Goal: Transaction & Acquisition: Obtain resource

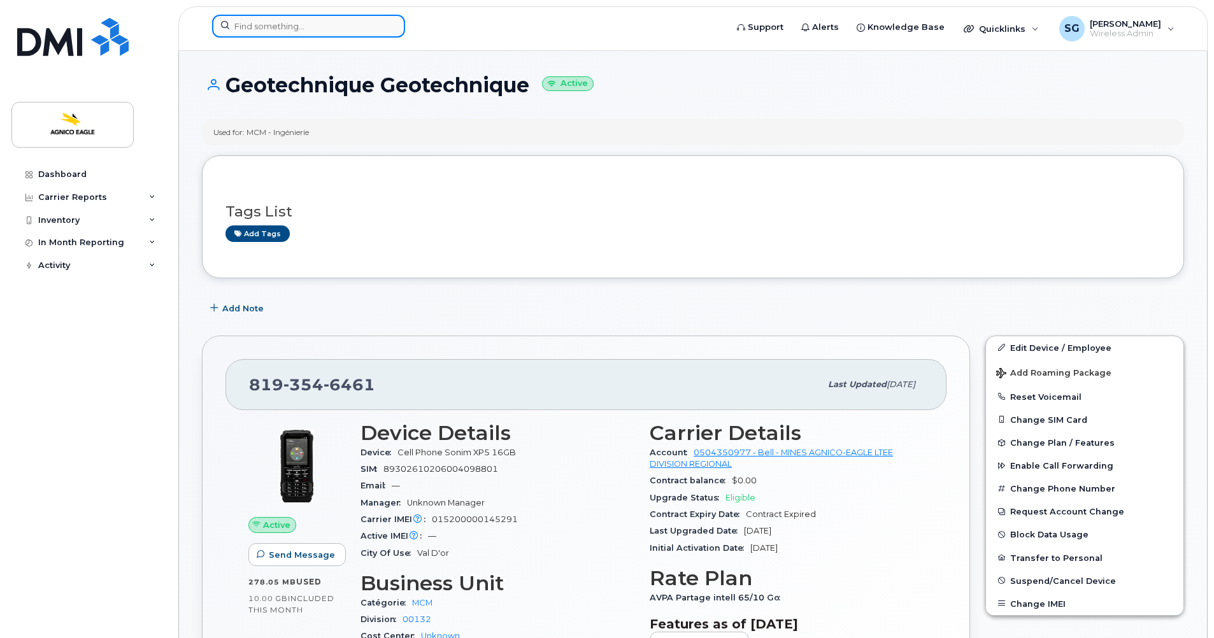
click at [316, 25] on input at bounding box center [308, 26] width 193 height 23
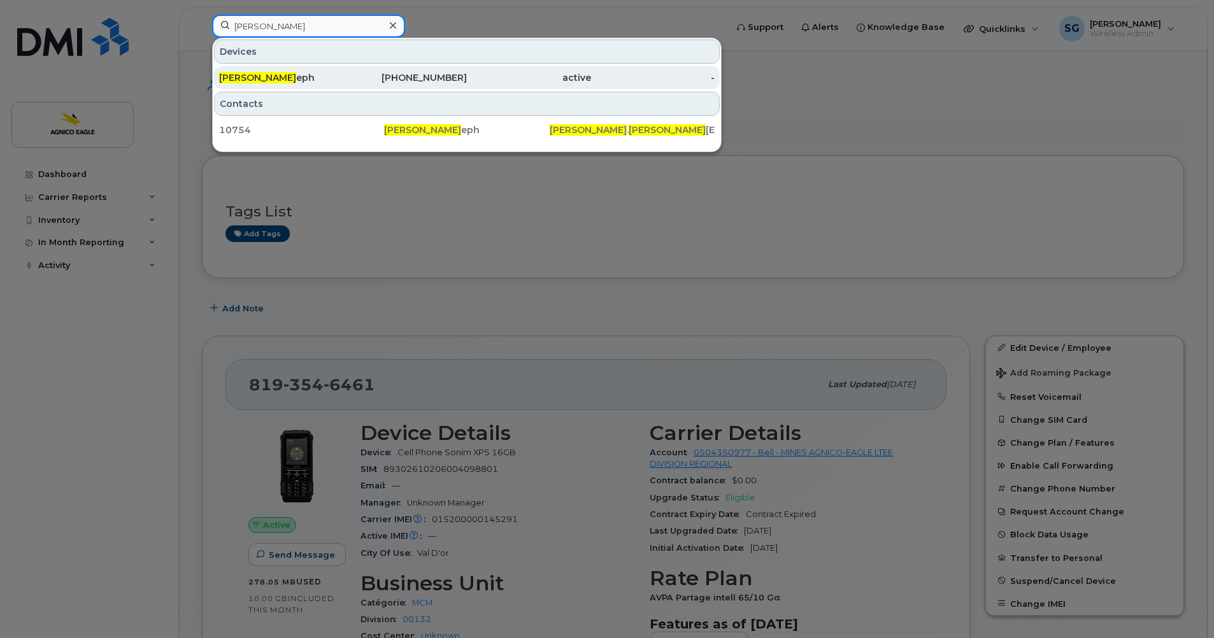
type input "VINCENT JOS"
click at [266, 76] on span "Vincent Jos" at bounding box center [257, 77] width 77 height 11
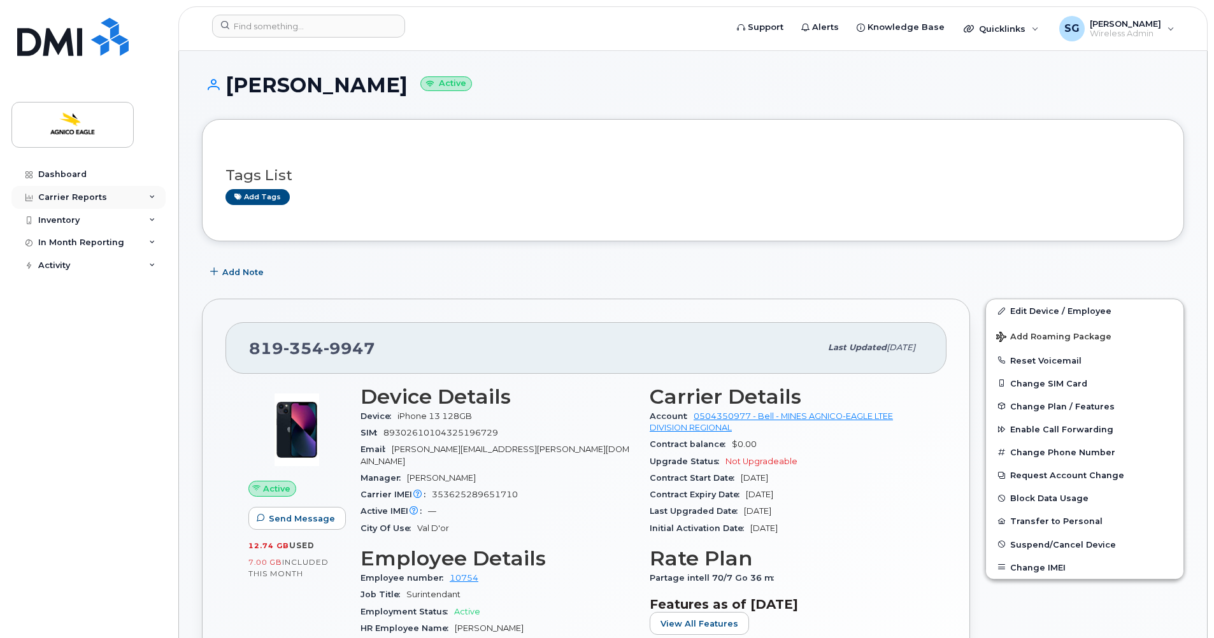
click at [73, 196] on div "Carrier Reports" at bounding box center [72, 197] width 69 height 10
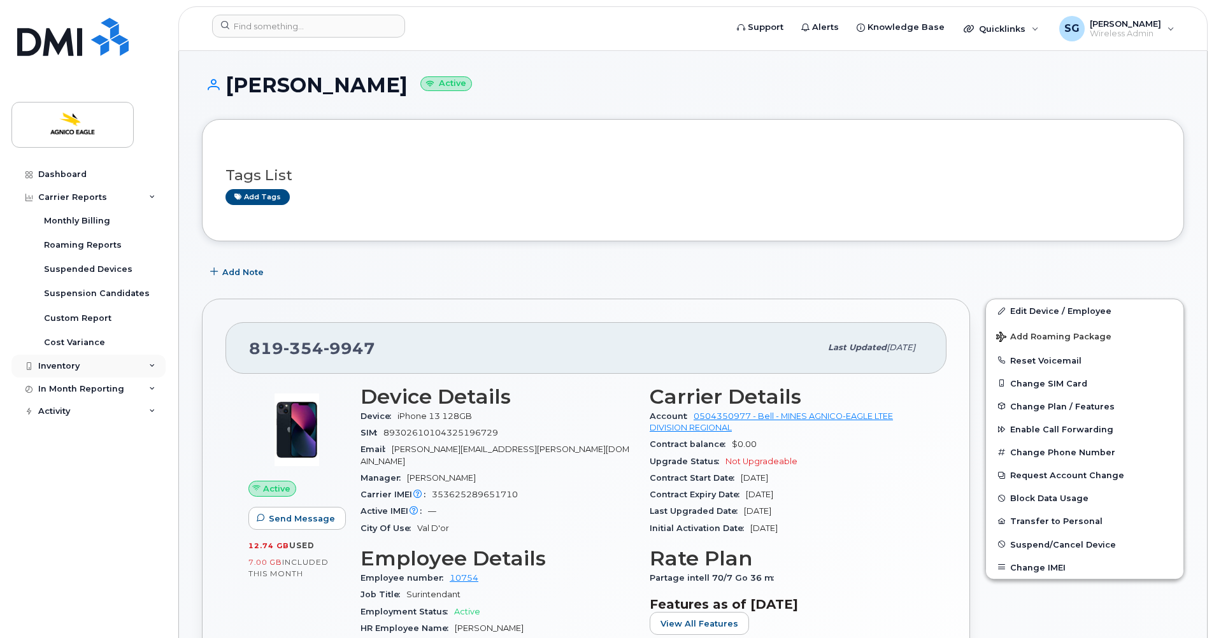
click at [64, 370] on div "Inventory" at bounding box center [58, 366] width 41 height 10
click at [89, 394] on div "Mobility Devices" at bounding box center [80, 389] width 72 height 11
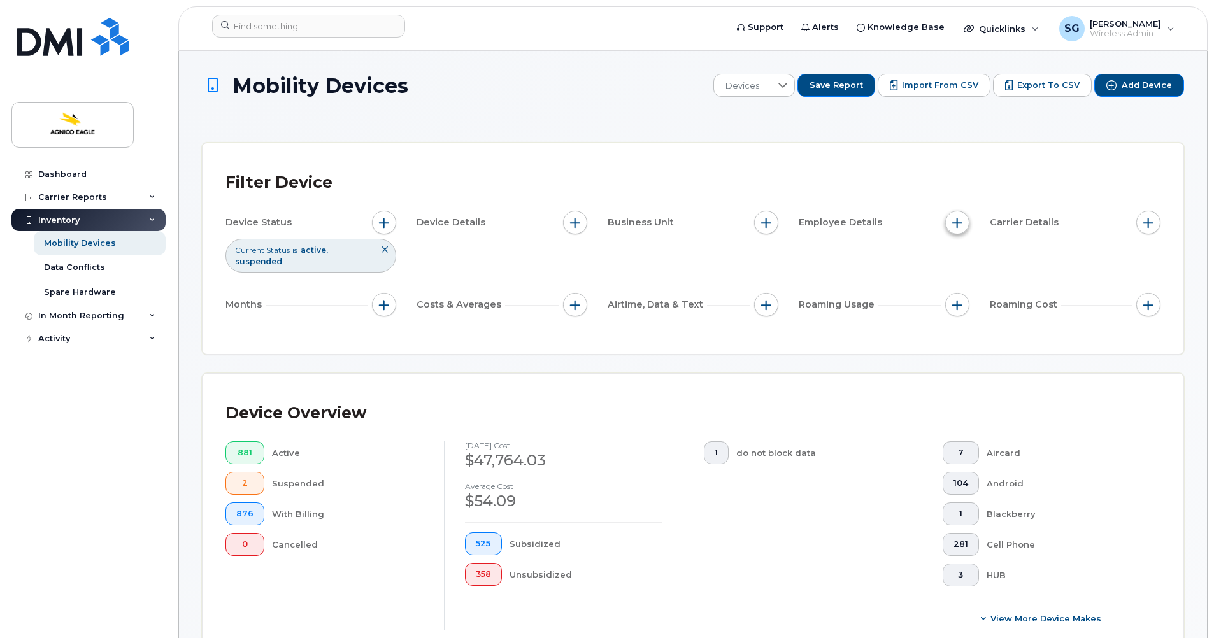
click at [957, 219] on span "button" at bounding box center [957, 223] width 10 height 10
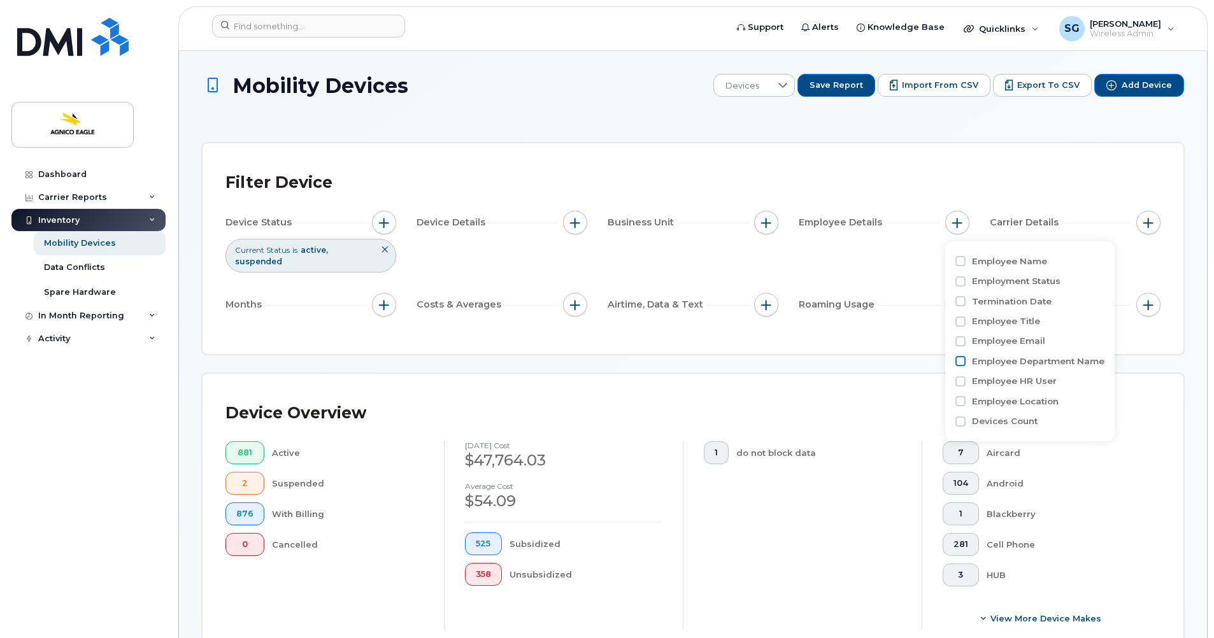
click at [959, 361] on input "Employee Department Name" at bounding box center [960, 361] width 10 height 10
checkbox input "true"
click at [1098, 385] on div at bounding box center [1097, 386] width 24 height 22
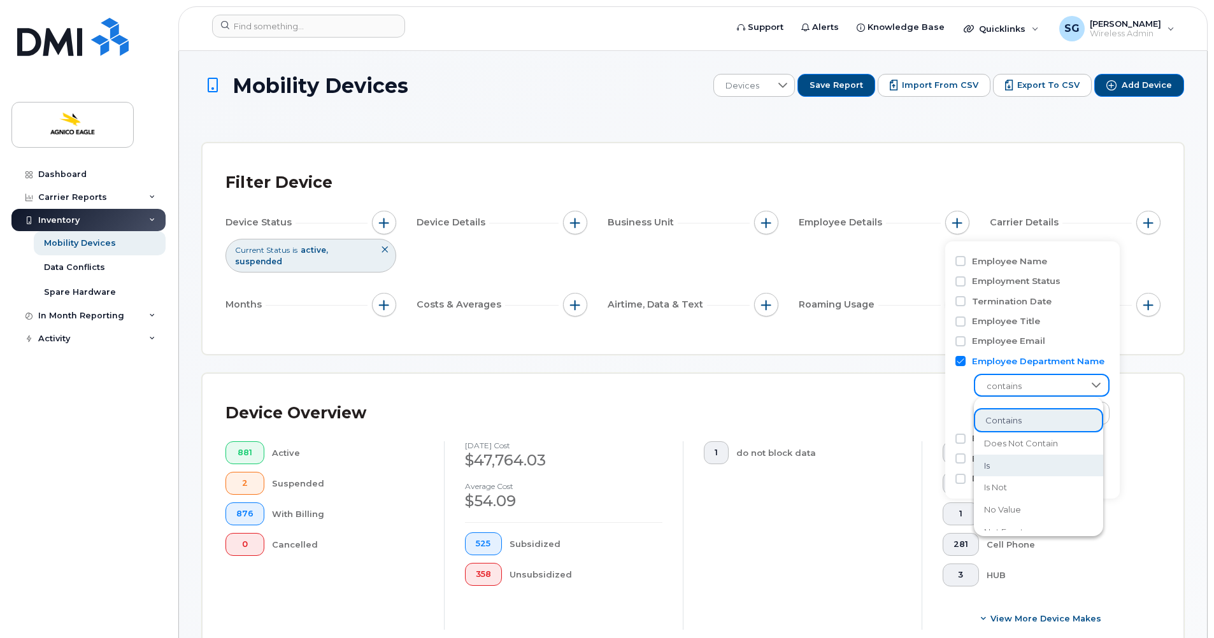
click at [1003, 465] on li "is" at bounding box center [1038, 466] width 129 height 22
click at [998, 413] on input at bounding box center [1042, 413] width 137 height 23
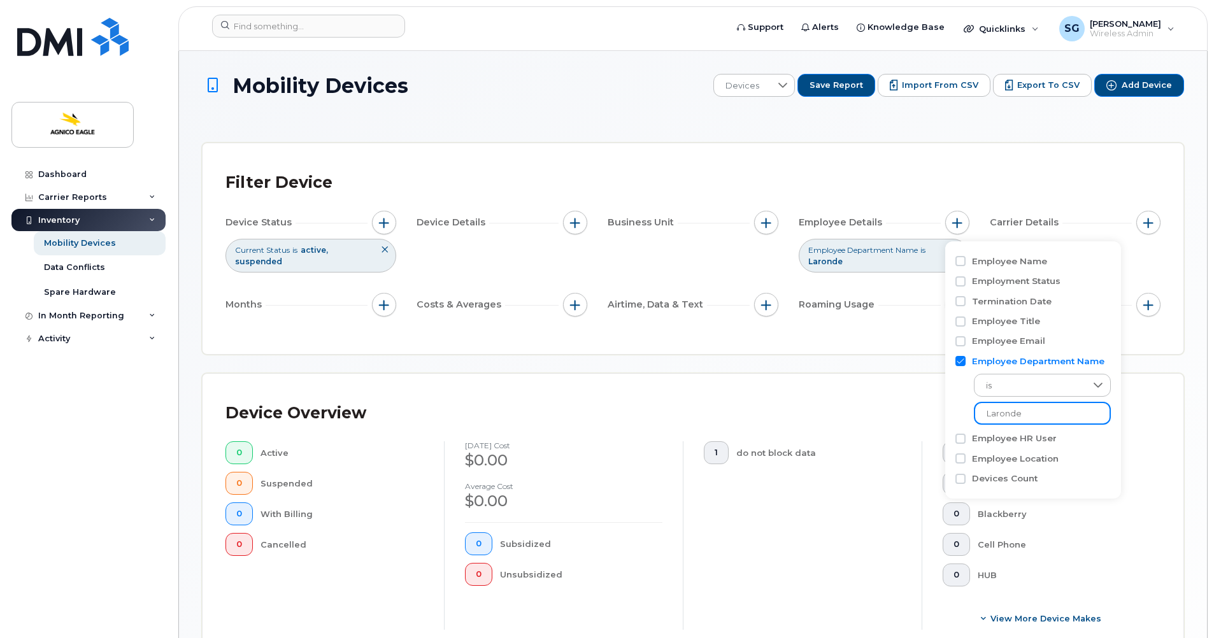
type input "Laronde"
click at [1118, 401] on div "Device Overview" at bounding box center [692, 413] width 935 height 33
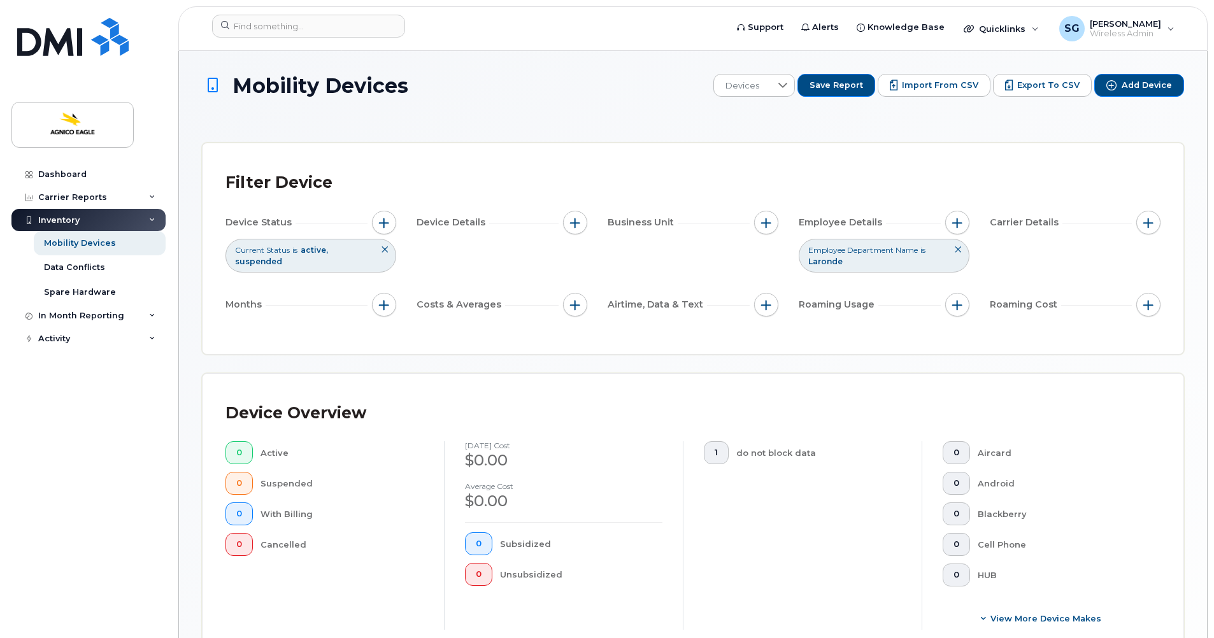
click at [960, 248] on icon at bounding box center [958, 250] width 8 height 8
drag, startPoint x: 807, startPoint y: 169, endPoint x: 819, endPoint y: 173, distance: 12.5
click at [808, 169] on div "Filter Device" at bounding box center [692, 182] width 935 height 33
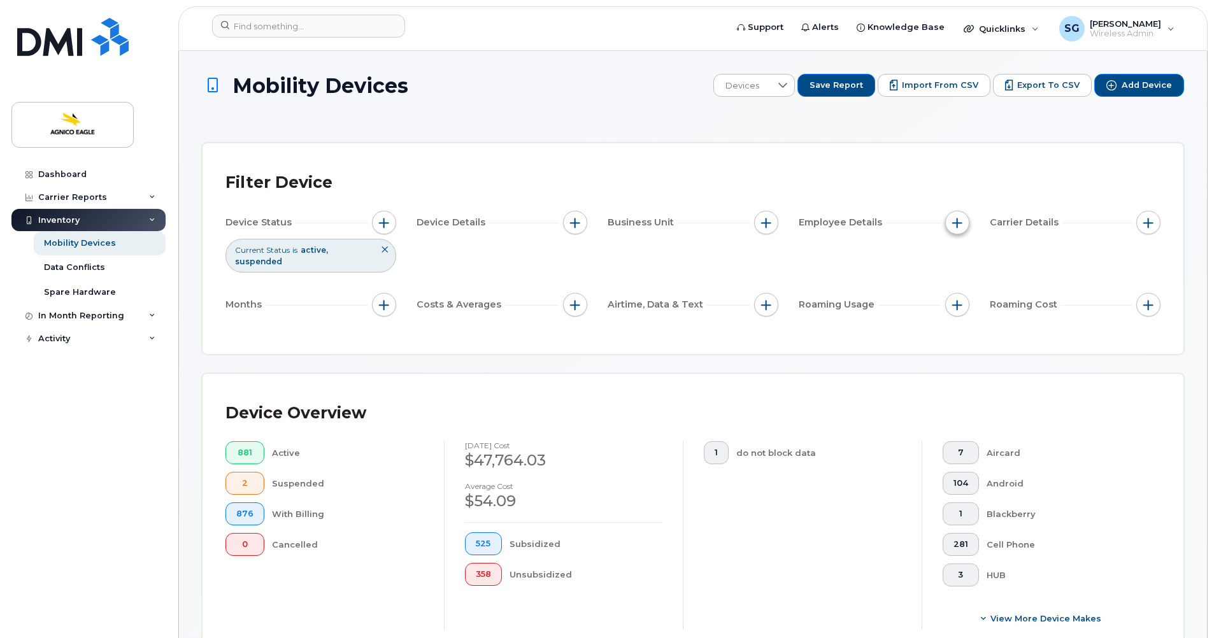
click at [955, 221] on span "button" at bounding box center [957, 223] width 10 height 10
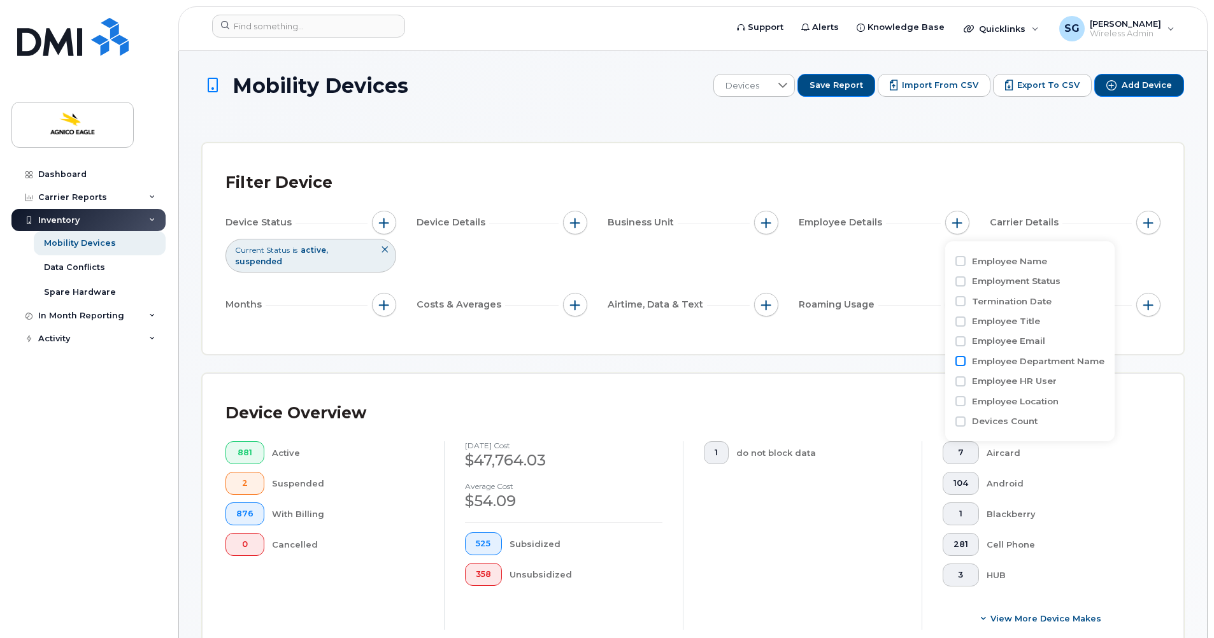
click at [959, 361] on input "Employee Department Name" at bounding box center [960, 361] width 10 height 10
checkbox input "true"
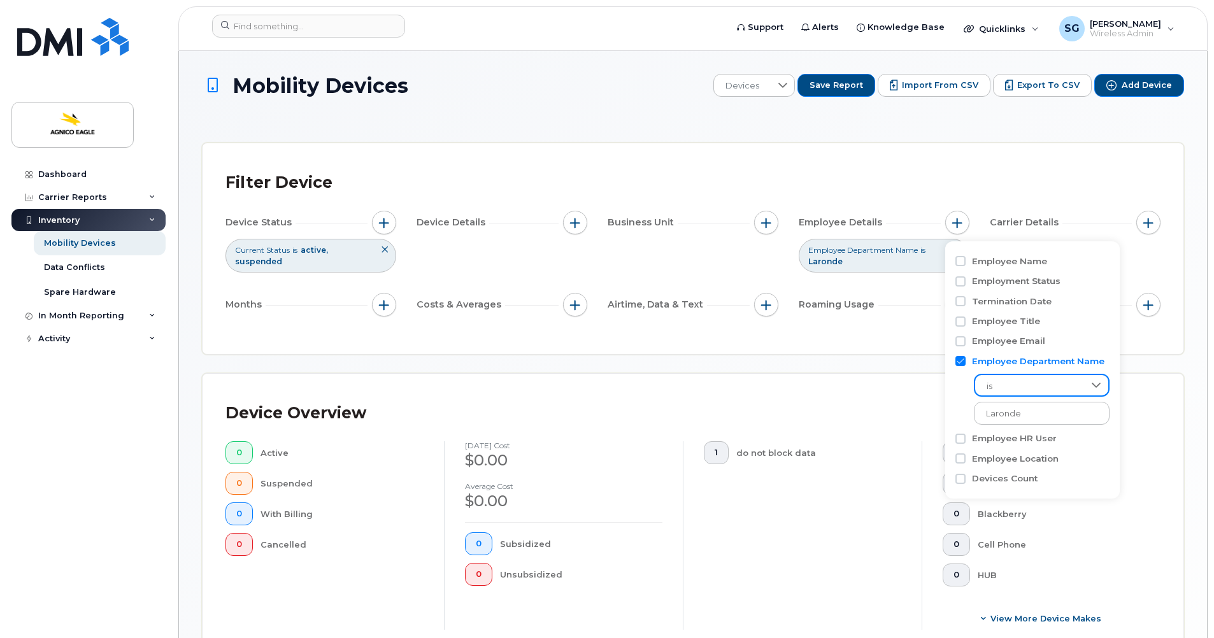
click at [1025, 381] on span "is" at bounding box center [1029, 386] width 109 height 23
click at [998, 426] on li "contains" at bounding box center [1038, 419] width 129 height 22
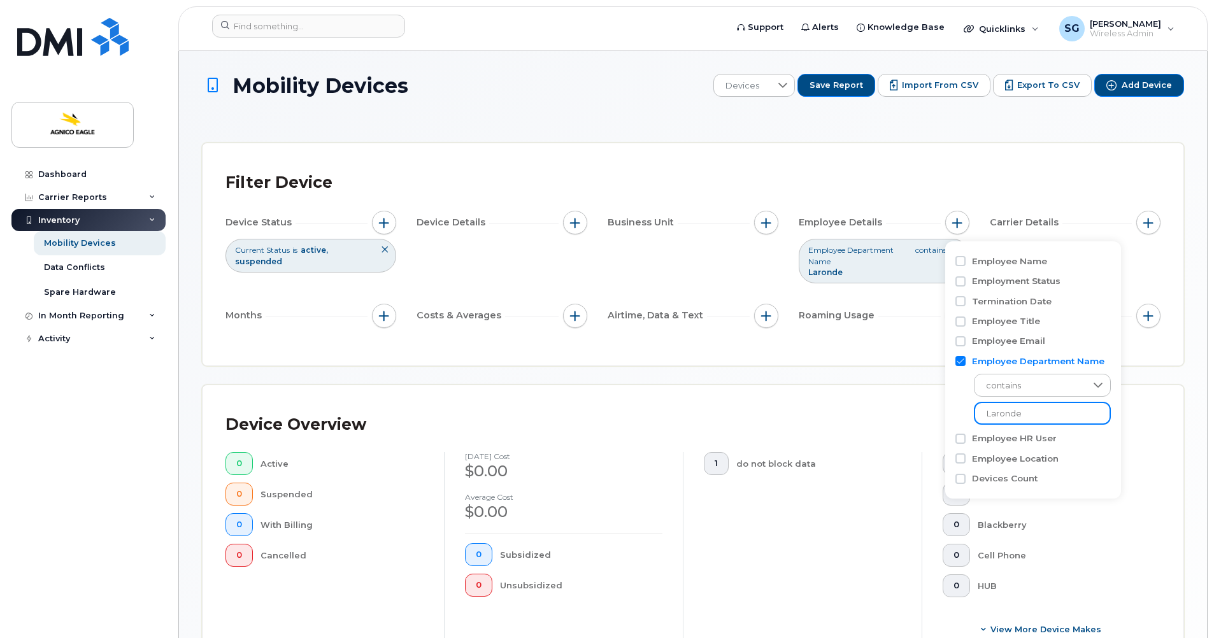
click at [1031, 415] on input "Laronde" at bounding box center [1042, 413] width 137 height 23
type input "L"
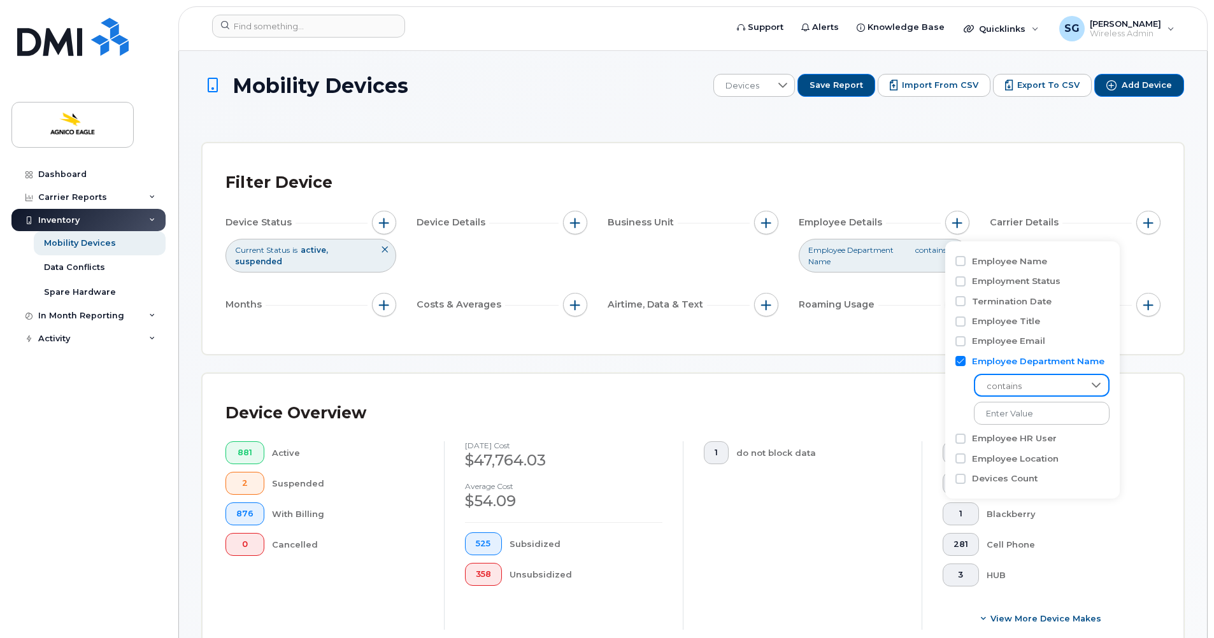
click at [1052, 376] on span "contains" at bounding box center [1029, 386] width 109 height 23
click at [989, 466] on span "is" at bounding box center [987, 466] width 6 height 12
click at [1019, 411] on input at bounding box center [1042, 413] width 137 height 23
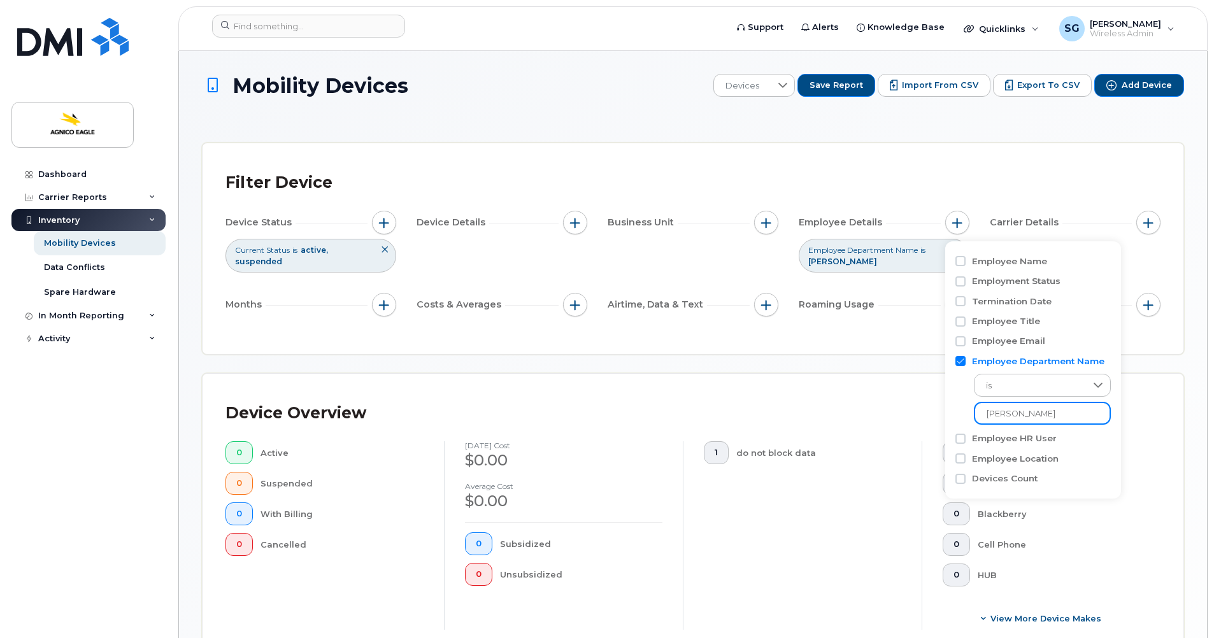
click at [1031, 415] on input "[PERSON_NAME]" at bounding box center [1042, 413] width 137 height 23
click at [1078, 440] on div "Employee HR User" at bounding box center [1032, 439] width 154 height 12
click at [1050, 385] on span "is" at bounding box center [1029, 386] width 109 height 23
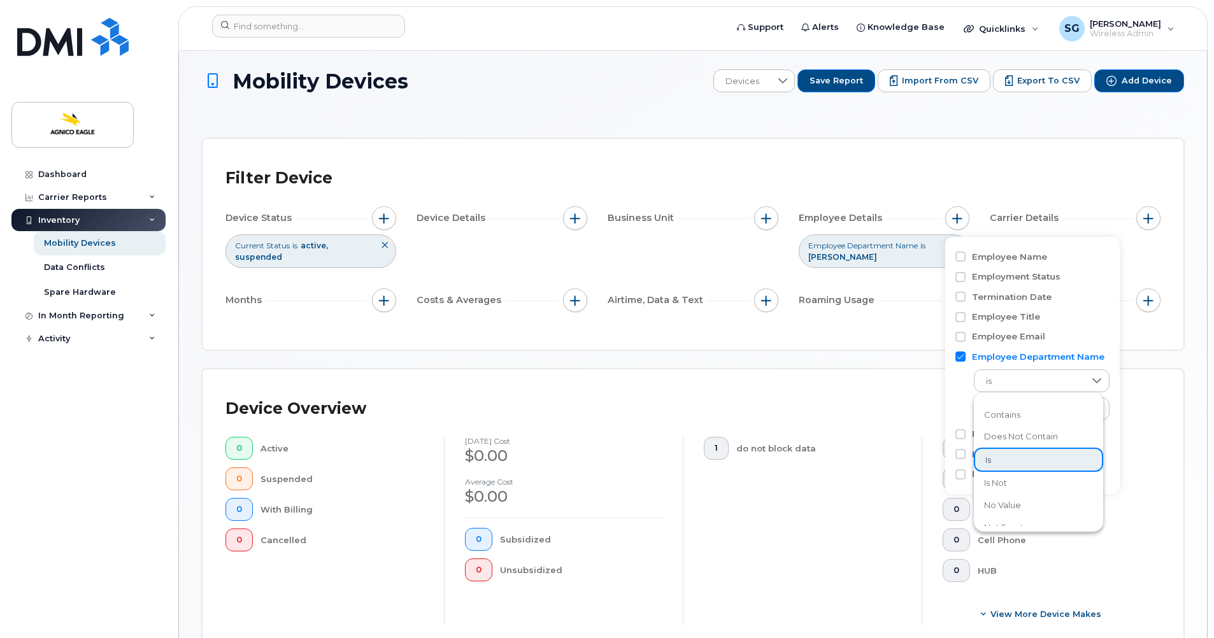
click at [999, 454] on li "is" at bounding box center [1038, 460] width 129 height 25
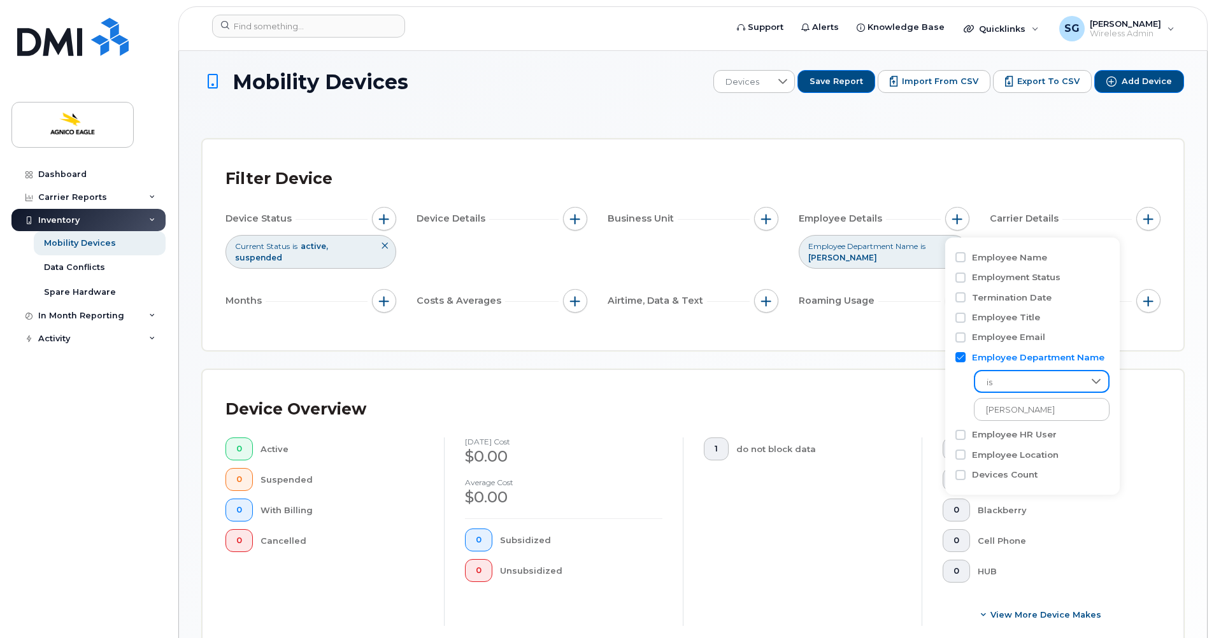
scroll to position [3, 0]
click at [1030, 418] on input "[PERSON_NAME]" at bounding box center [1042, 410] width 137 height 23
type input "L"
click at [1032, 408] on input at bounding box center [1042, 410] width 137 height 23
type input "MCM"
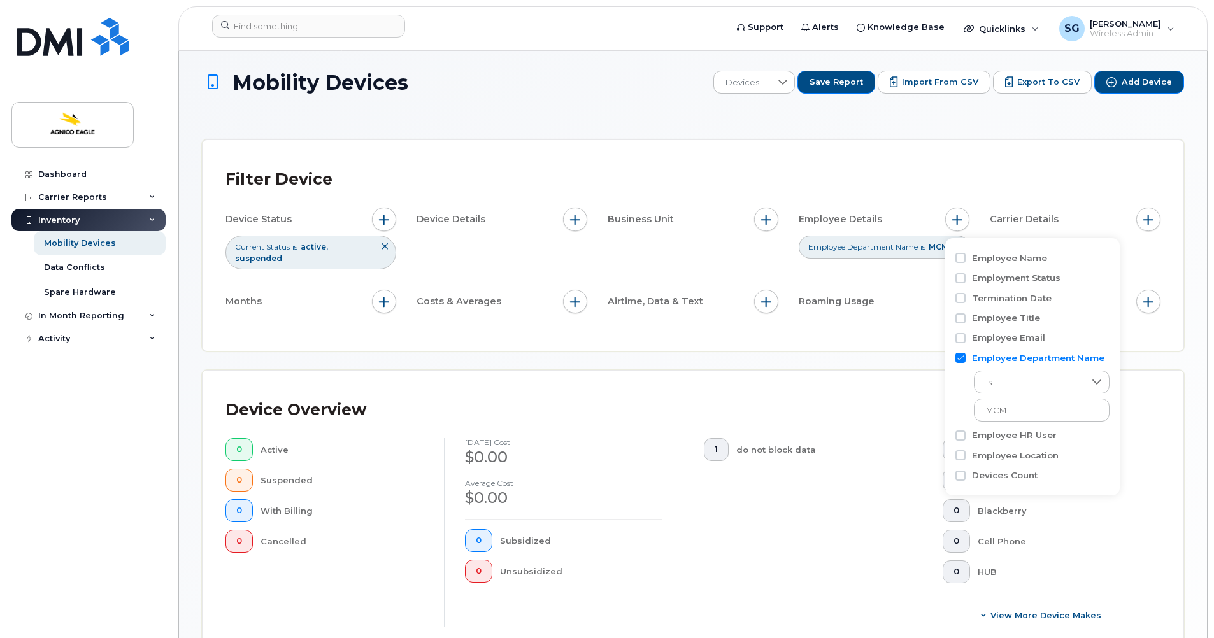
click at [1079, 447] on div "Employee Location" at bounding box center [1032, 456] width 154 height 20
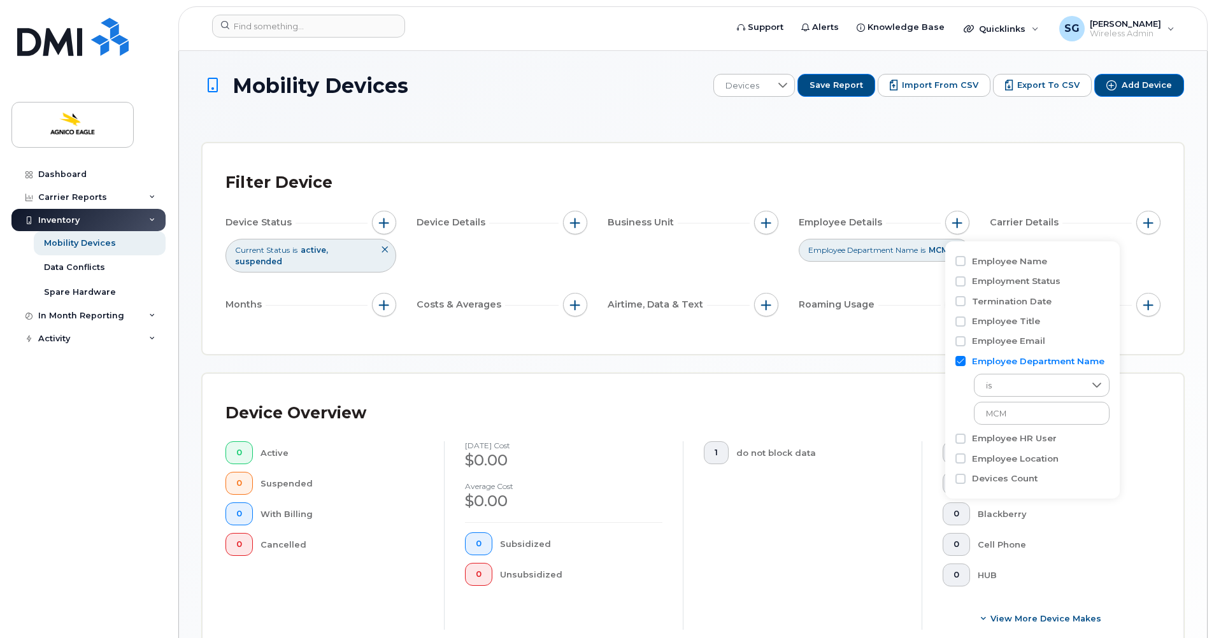
click at [901, 414] on div "Device Overview" at bounding box center [692, 413] width 935 height 33
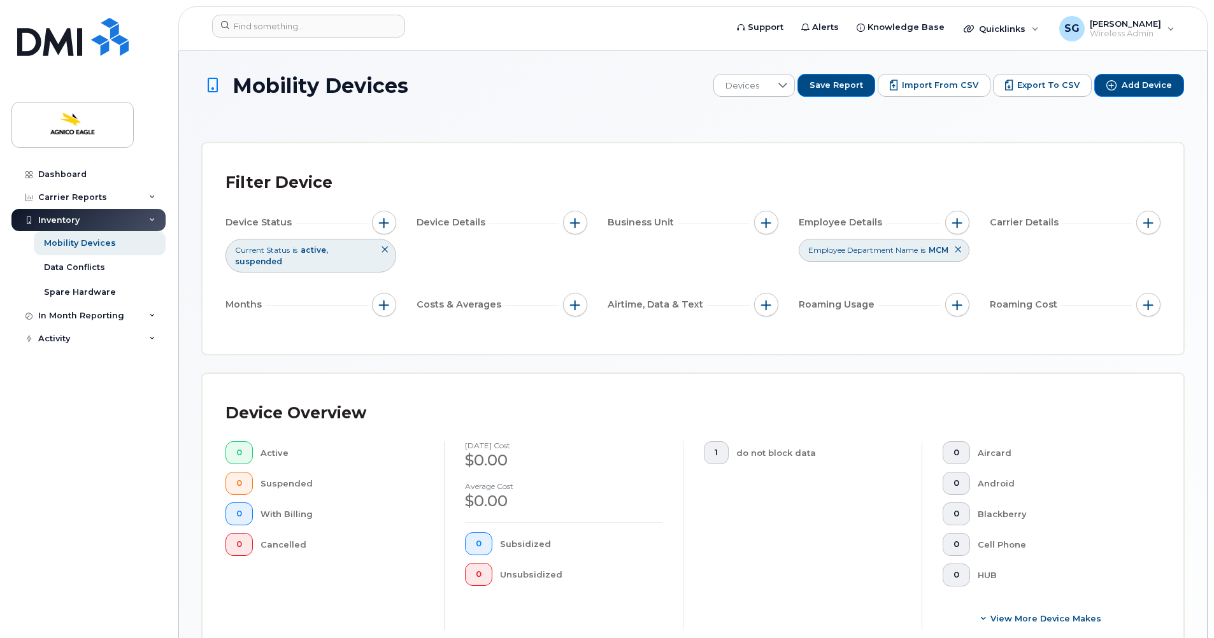
click at [956, 247] on icon at bounding box center [958, 250] width 8 height 8
click at [905, 165] on div "Filter Device Device Status Current Status is active suspended Device Details B…" at bounding box center [693, 248] width 981 height 211
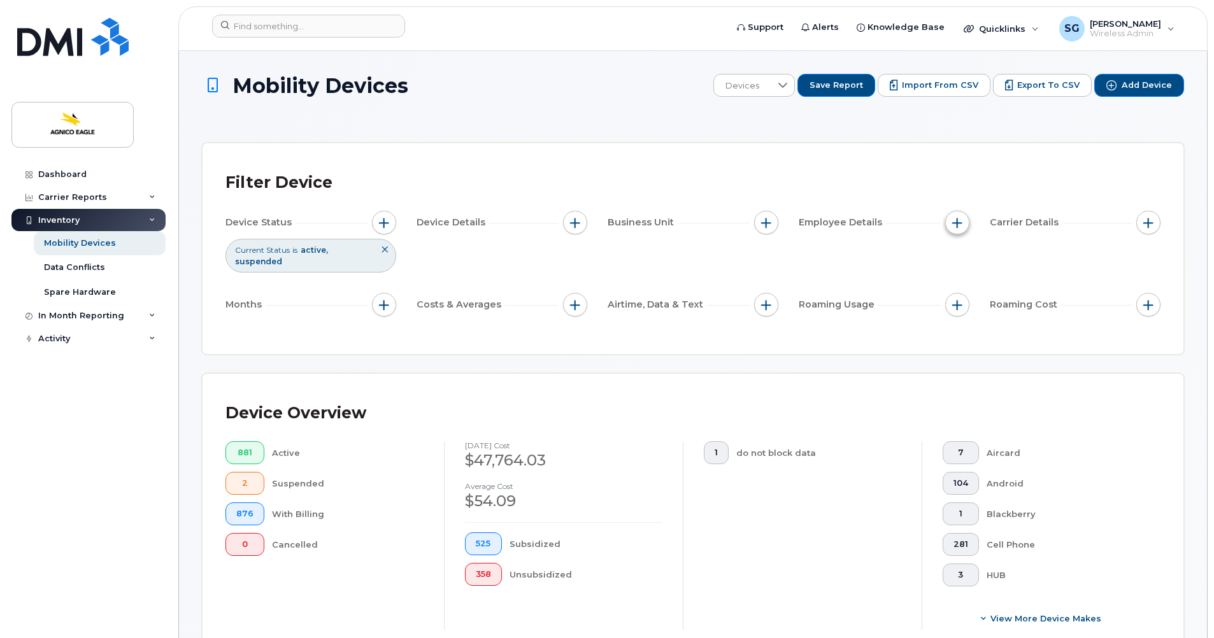
click at [958, 217] on button "button" at bounding box center [957, 223] width 24 height 24
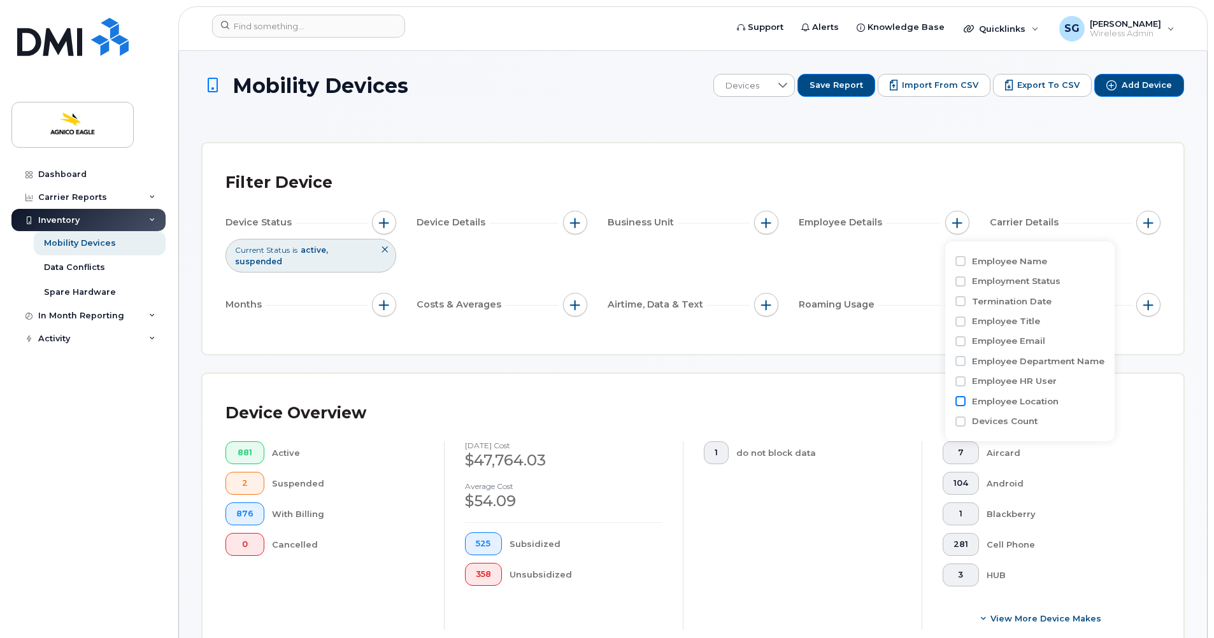
click at [957, 400] on input "Employee Location" at bounding box center [960, 401] width 10 height 10
checkbox input "true"
click at [1048, 422] on span "contains" at bounding box center [1029, 426] width 109 height 23
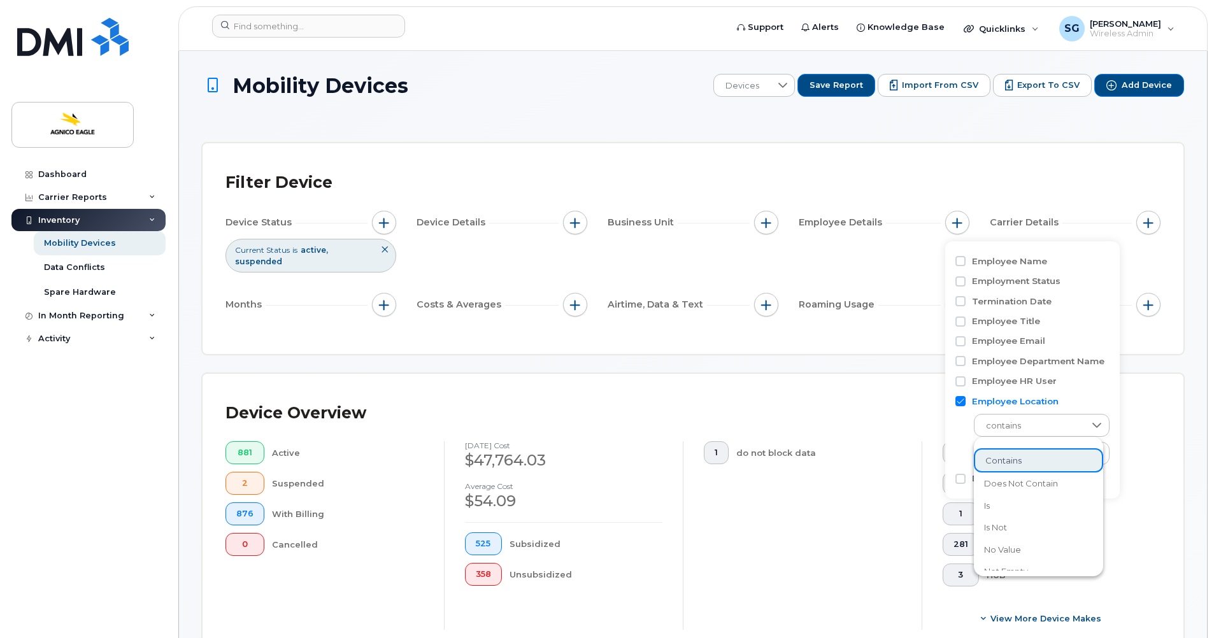
click at [1027, 461] on li "contains" at bounding box center [1038, 460] width 129 height 25
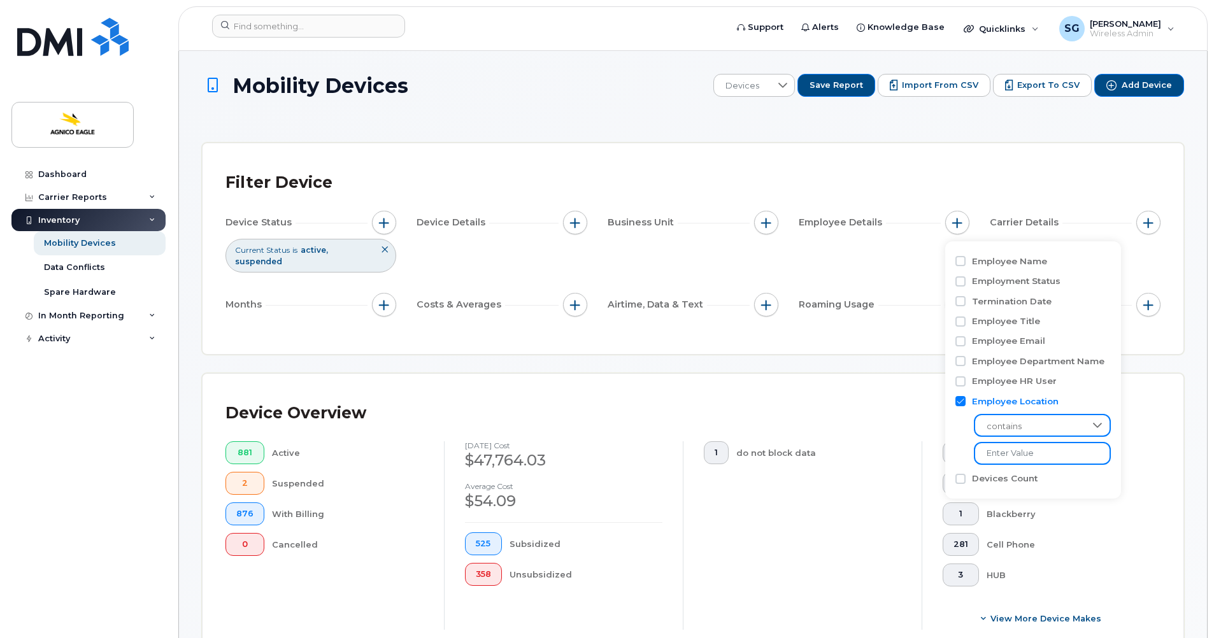
click at [1017, 455] on input at bounding box center [1042, 453] width 137 height 23
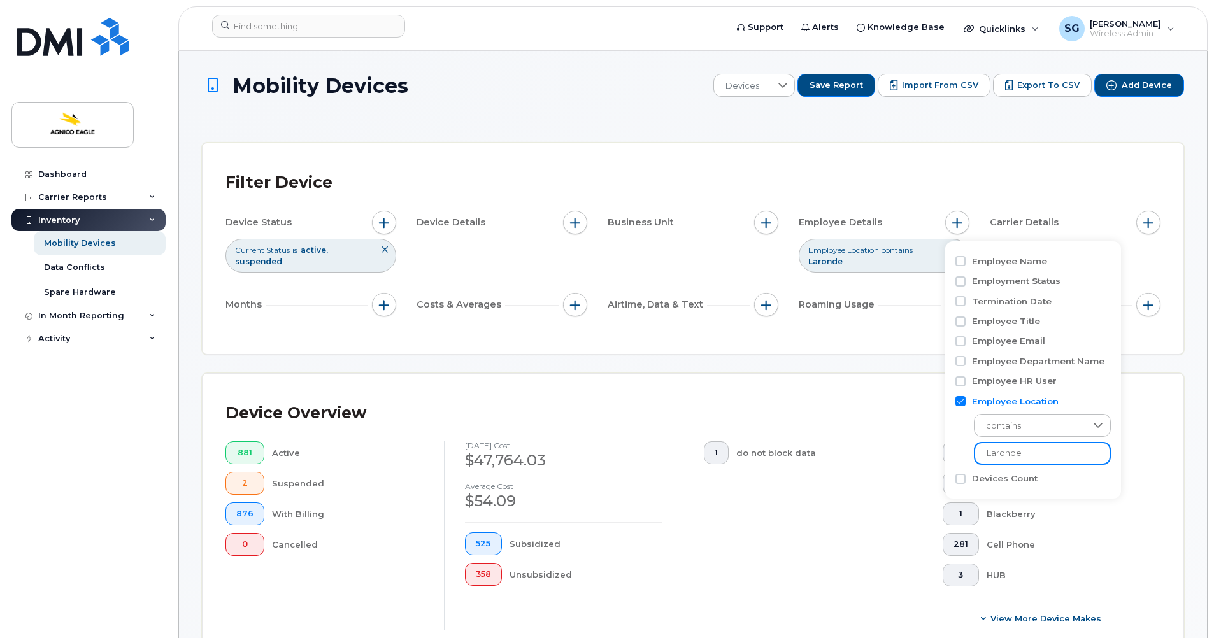
type input "Laronde"
click at [1138, 458] on div "Aircard" at bounding box center [1064, 452] width 154 height 23
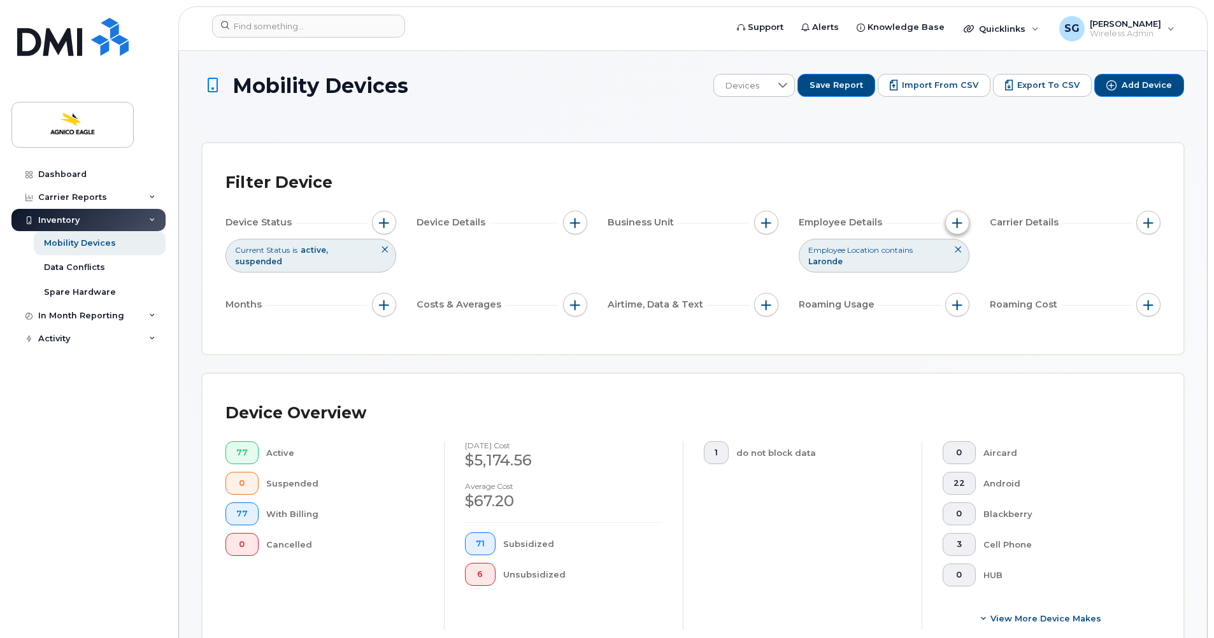
click at [964, 227] on button "button" at bounding box center [957, 223] width 24 height 24
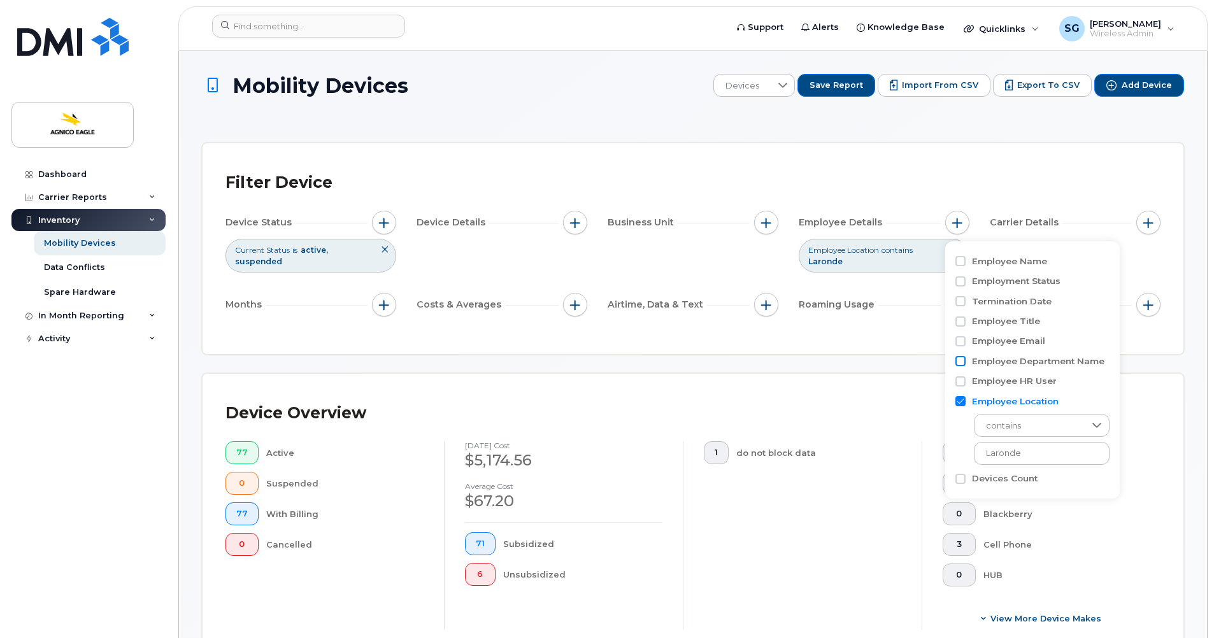
click at [960, 361] on input "Employee Department Name" at bounding box center [960, 361] width 10 height 10
checkbox input "true"
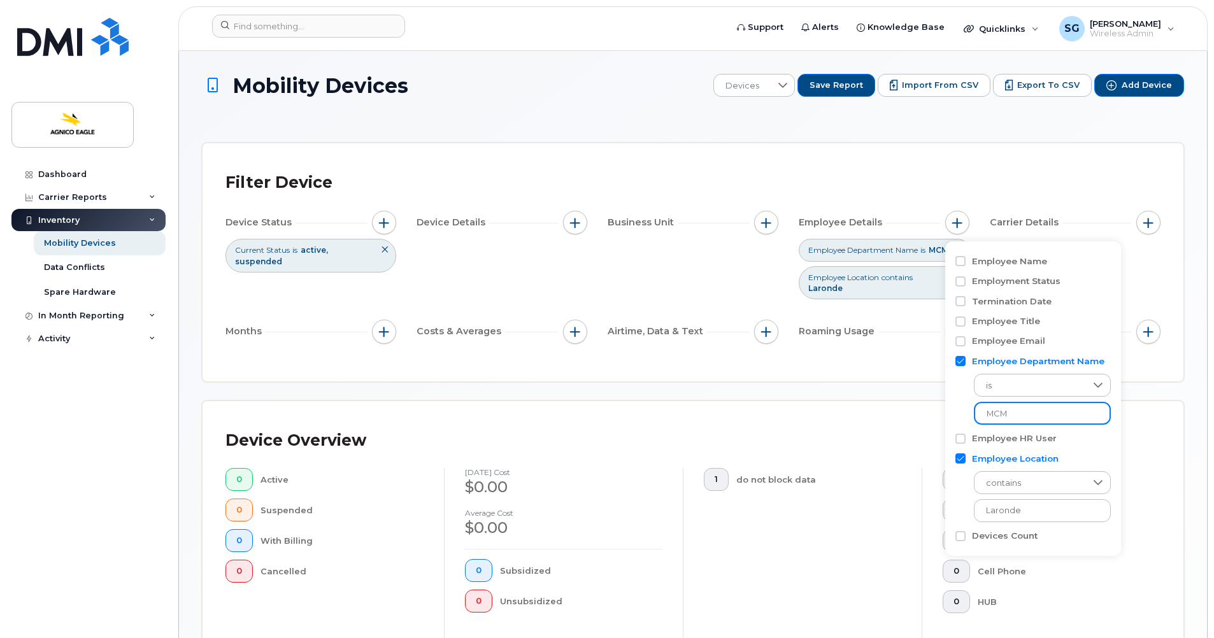
drag, startPoint x: 1064, startPoint y: 409, endPoint x: 977, endPoint y: 402, distance: 87.5
click at [977, 402] on div "is MCM" at bounding box center [1032, 396] width 155 height 57
type input "c"
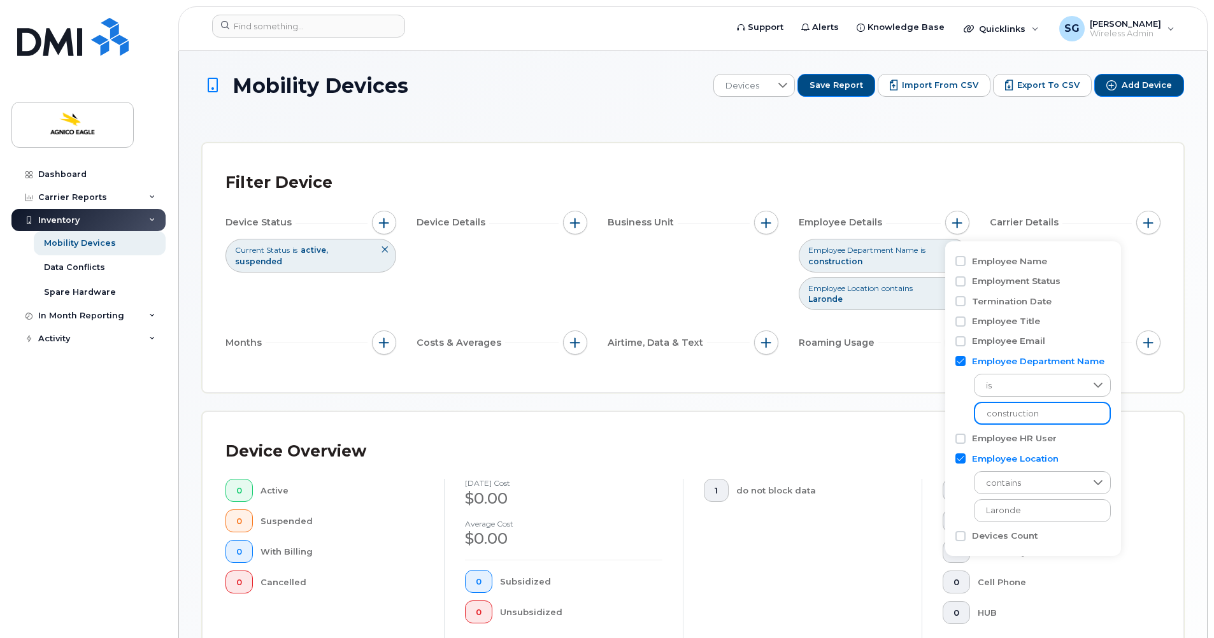
type input "construction"
click at [1112, 422] on div "Employee Name Employment Status Termination Date Employee Title Employee Email …" at bounding box center [1032, 398] width 175 height 315
click at [898, 436] on div "Device Overview" at bounding box center [692, 451] width 935 height 33
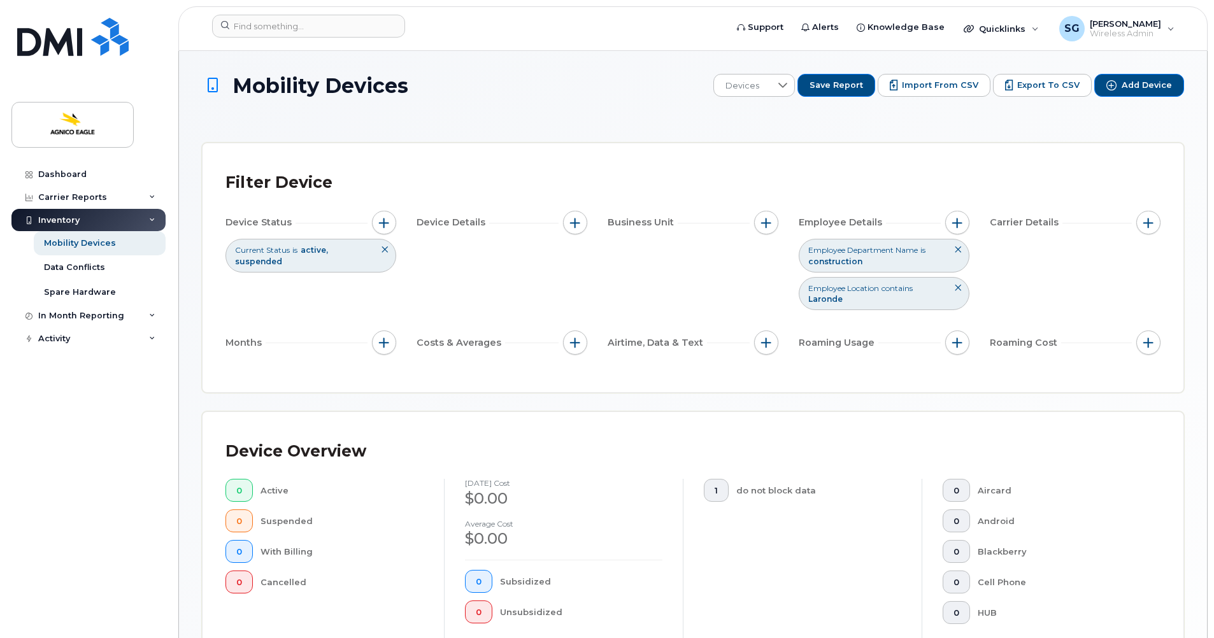
click at [957, 247] on icon at bounding box center [958, 250] width 8 height 8
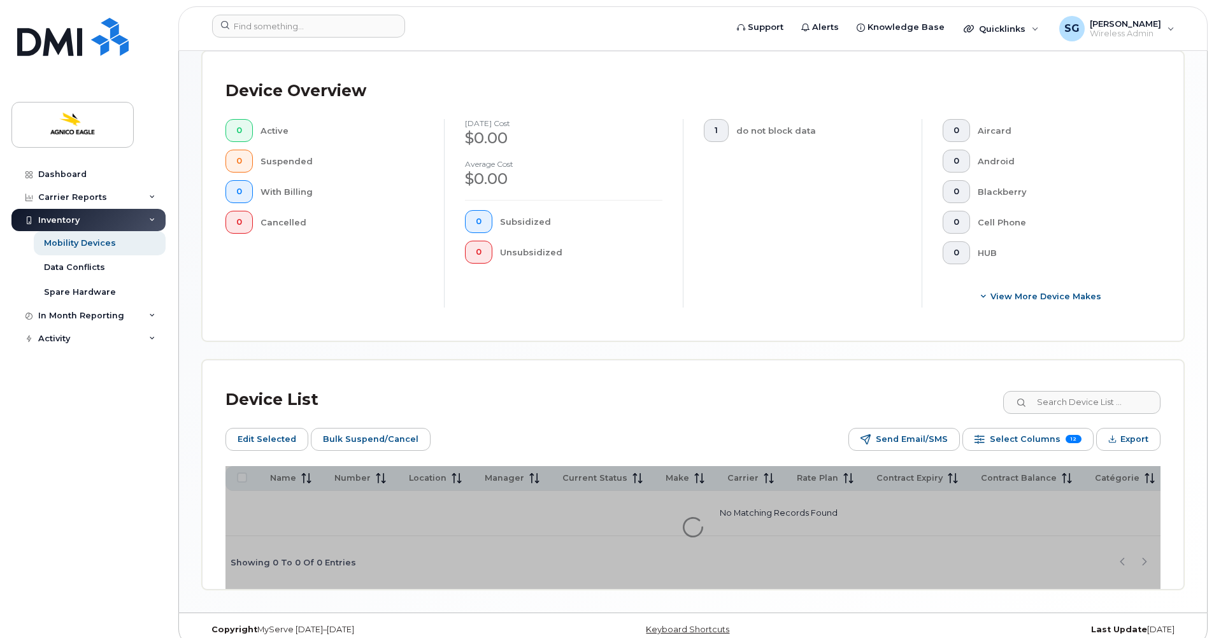
scroll to position [240, 0]
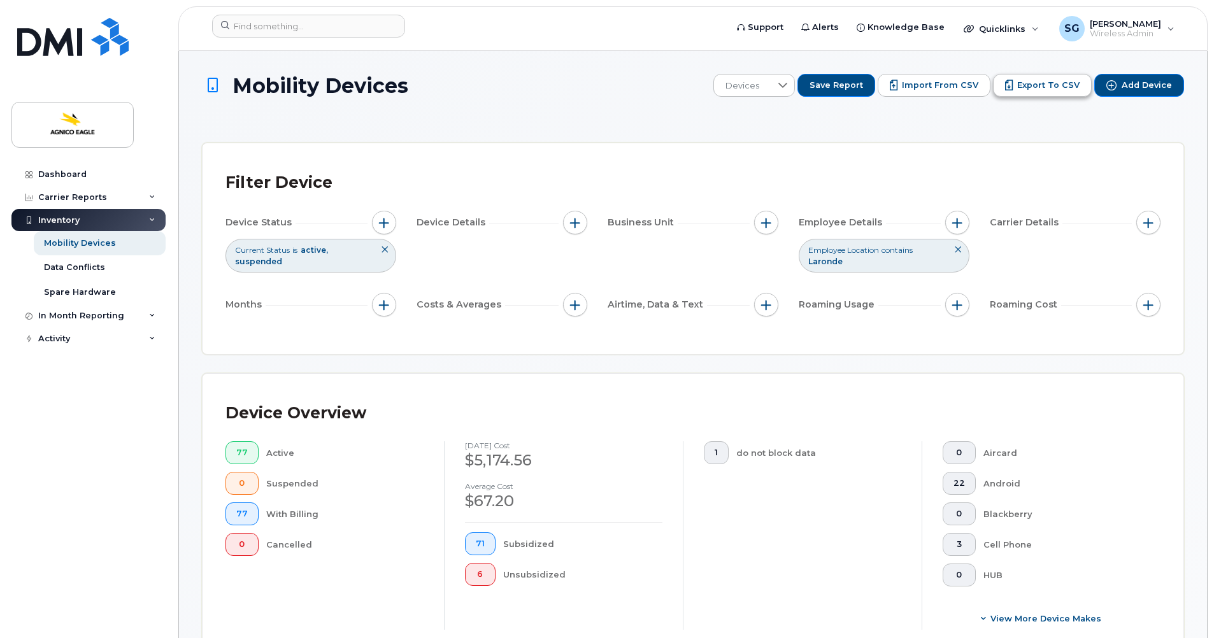
click at [1038, 88] on span "Export to CSV" at bounding box center [1048, 85] width 62 height 11
